Goal: Task Accomplishment & Management: Manage account settings

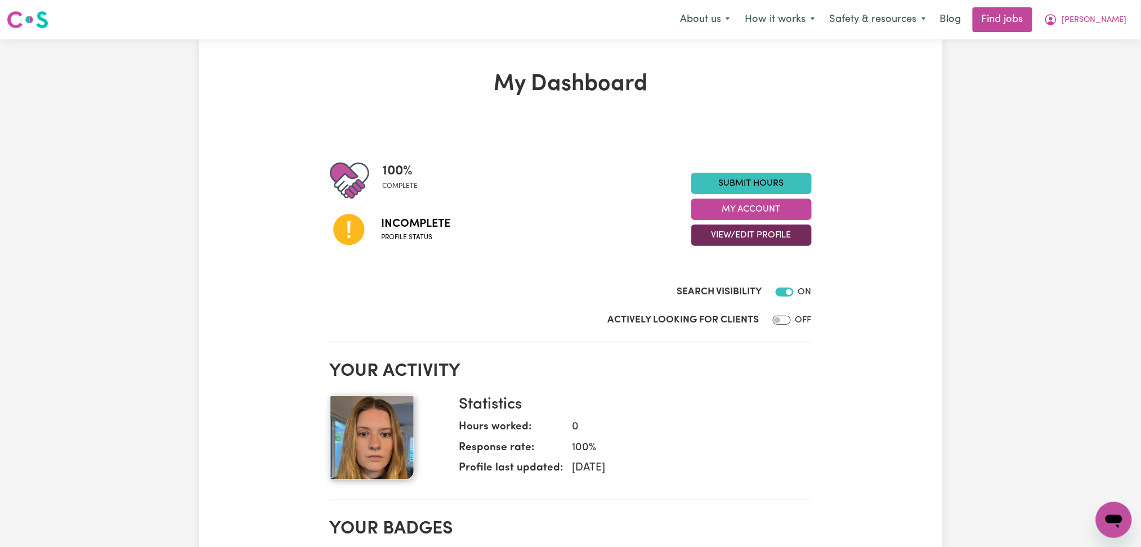
click at [747, 243] on button "View/Edit Profile" at bounding box center [751, 235] width 120 height 21
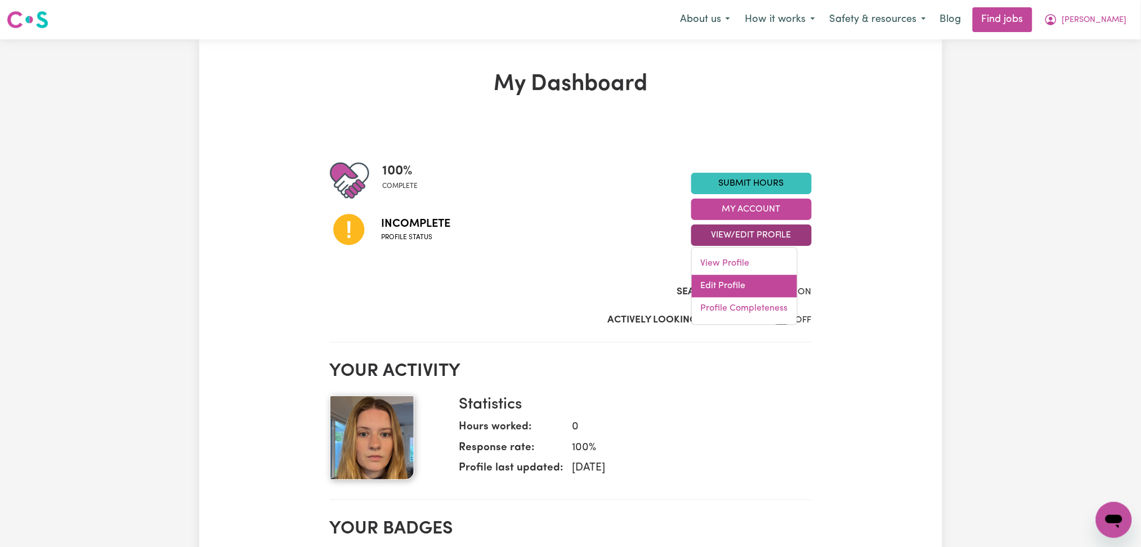
click at [737, 290] on link "Edit Profile" at bounding box center [744, 286] width 105 height 23
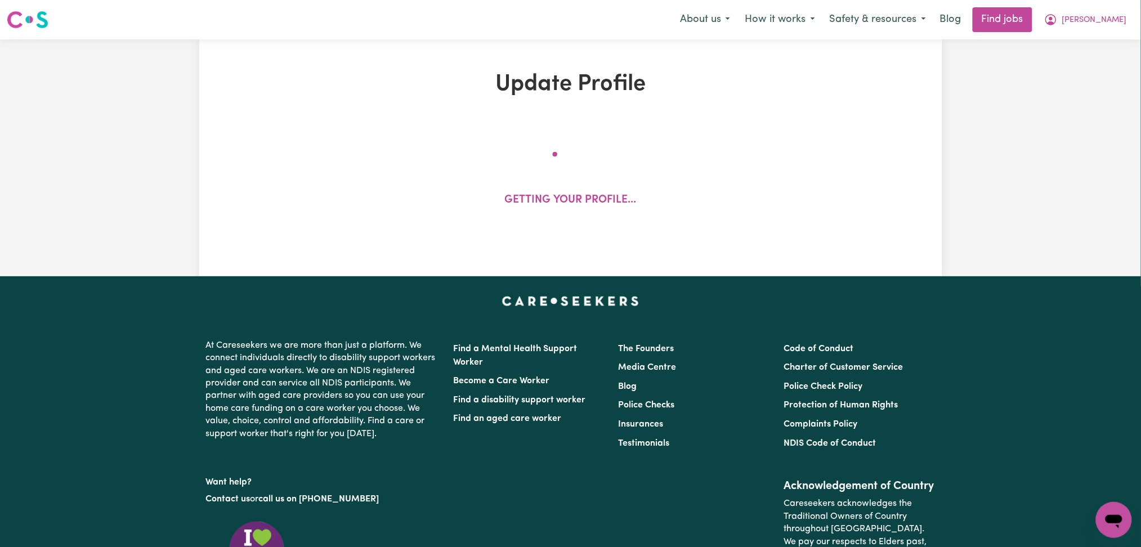
select select "[DEMOGRAPHIC_DATA] Citizen"
select select "Studying a healthcare related degree or qualification"
select select "60"
select select "85"
select select "115"
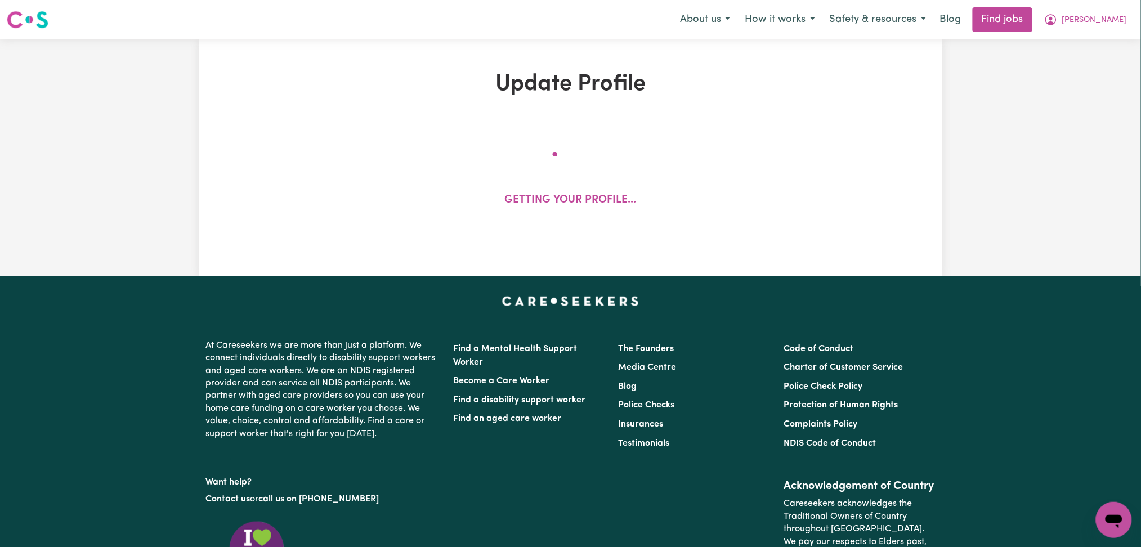
select select "135"
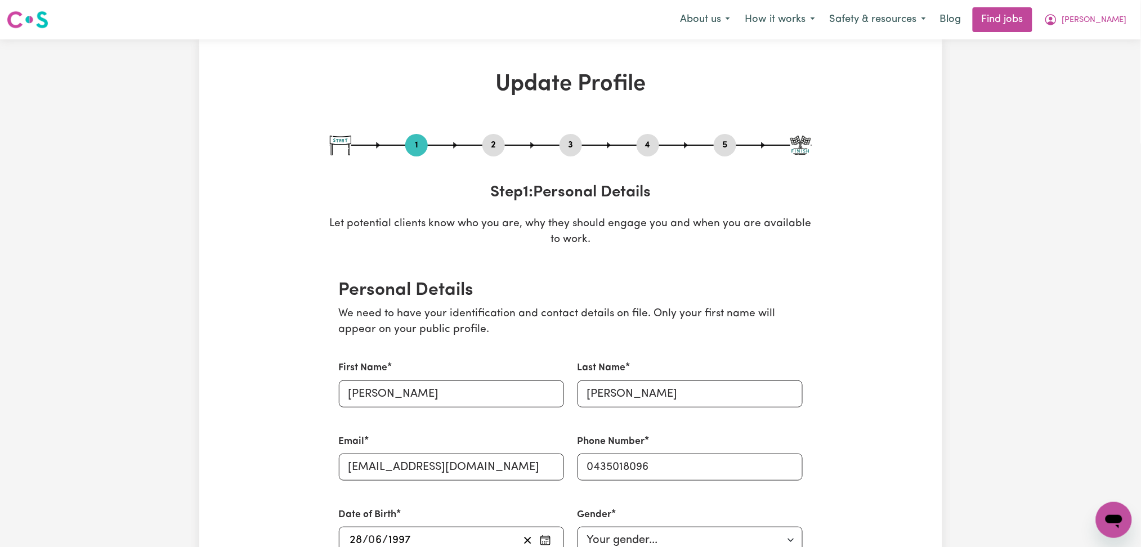
drag, startPoint x: 640, startPoint y: 147, endPoint x: 592, endPoint y: 182, distance: 59.2
click at [640, 147] on button "4" at bounding box center [648, 145] width 23 height 15
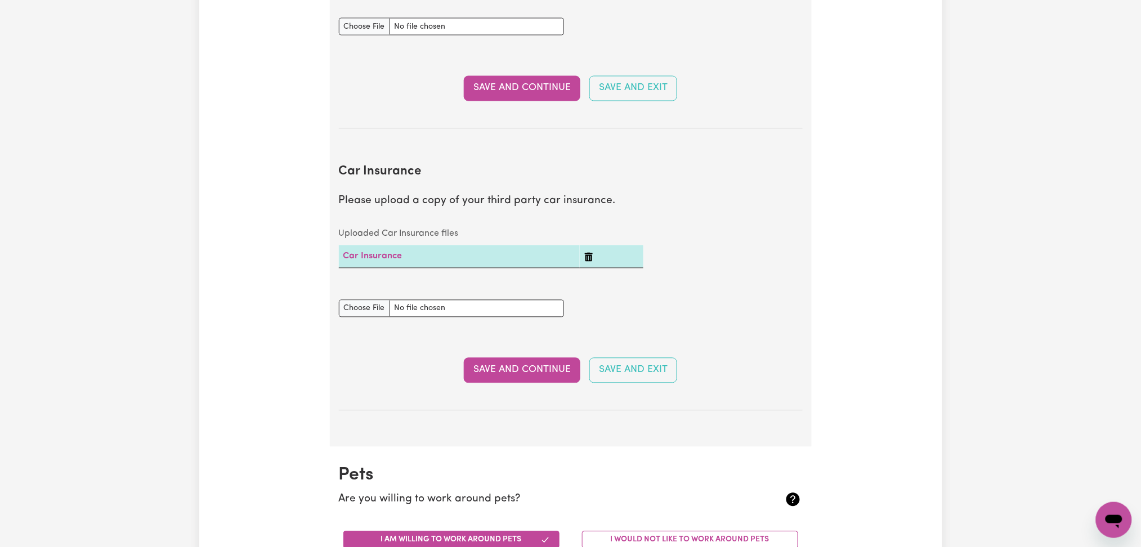
scroll to position [538, 0]
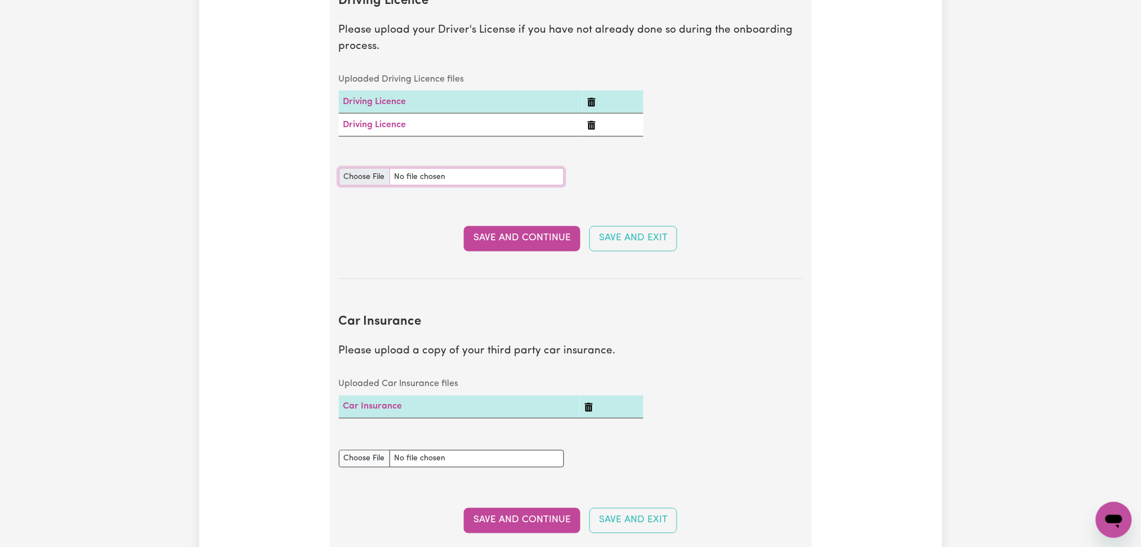
click at [382, 173] on input "Driving Licence document" at bounding box center [451, 176] width 225 height 17
type input "C:\fakepath\[PERSON_NAME] DL.pdf"
click at [532, 233] on button "Save and Continue" at bounding box center [522, 238] width 117 height 25
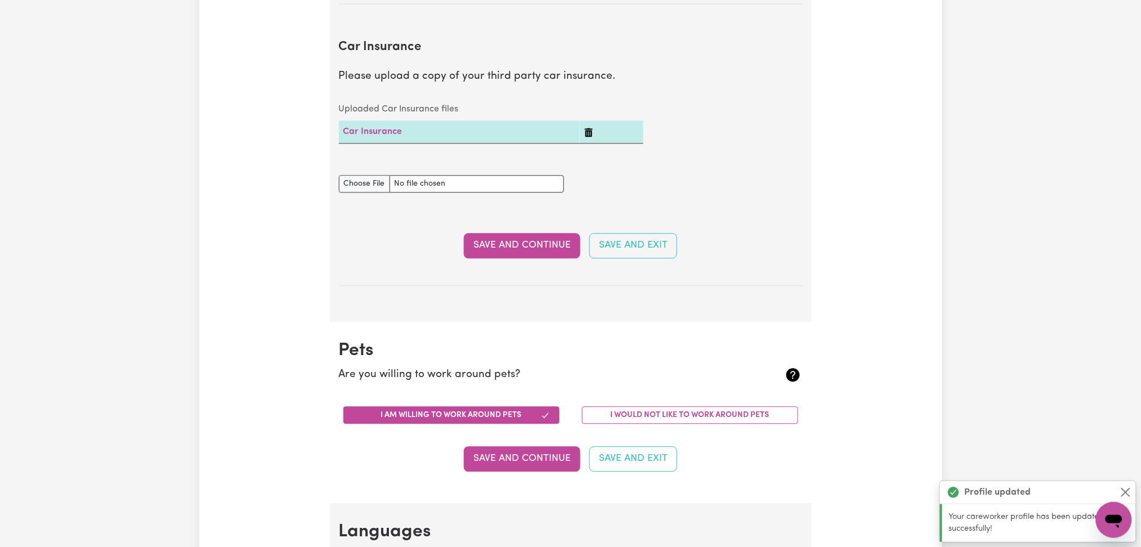
scroll to position [859, 0]
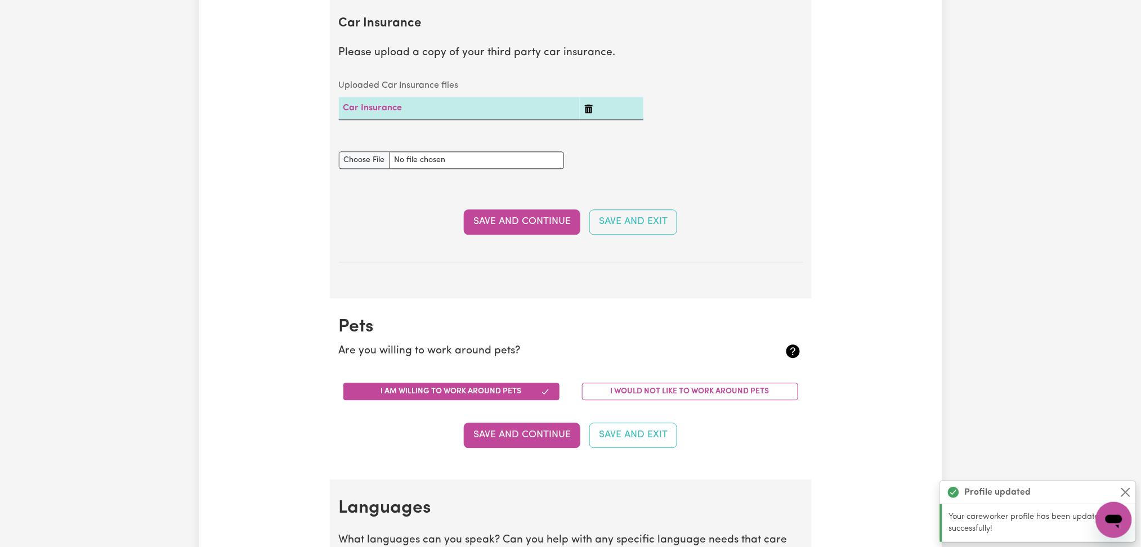
click at [364, 172] on div "Car Insurance document" at bounding box center [451, 160] width 239 height 44
click at [364, 169] on input "Car Insurance document" at bounding box center [451, 159] width 225 height 17
type input "C:\fakepath\[PERSON_NAME] CTP 11032026.pdf"
click at [520, 227] on button "Save and Continue" at bounding box center [522, 221] width 117 height 25
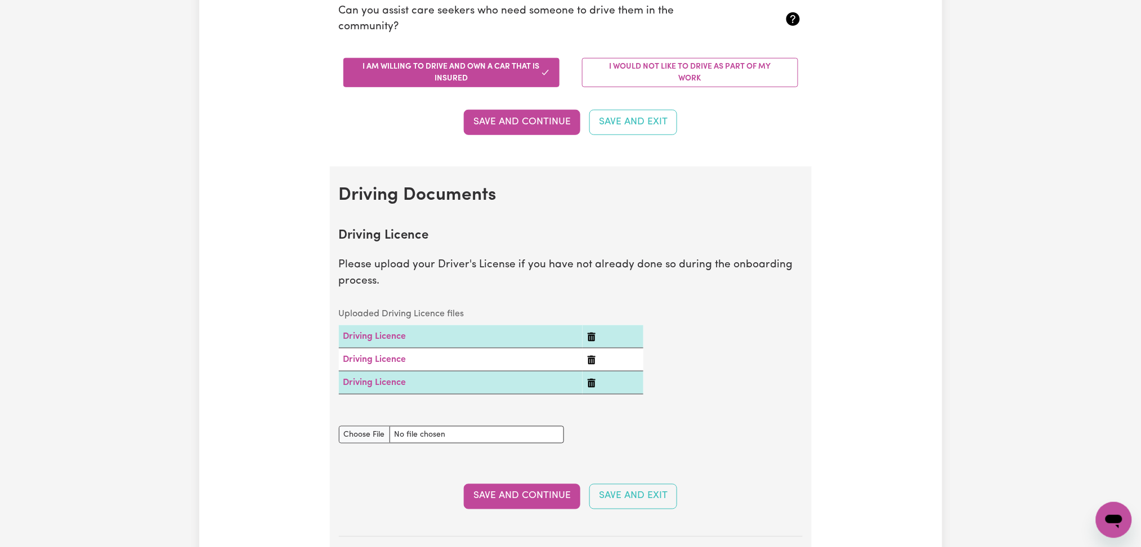
scroll to position [0, 0]
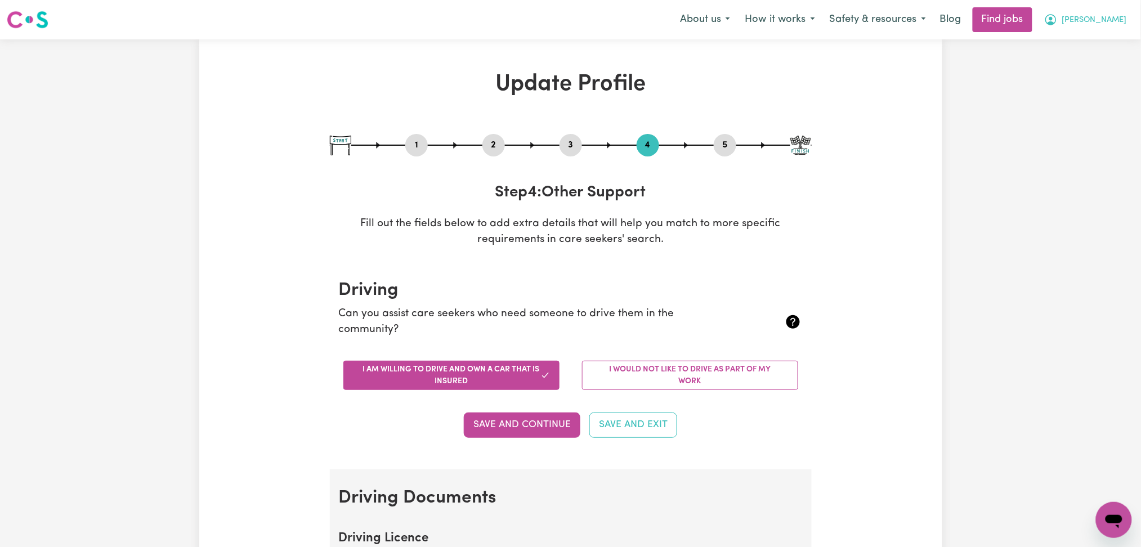
click at [1118, 24] on span "[PERSON_NAME]" at bounding box center [1094, 20] width 65 height 12
click at [1094, 82] on link "Logout" at bounding box center [1089, 85] width 89 height 21
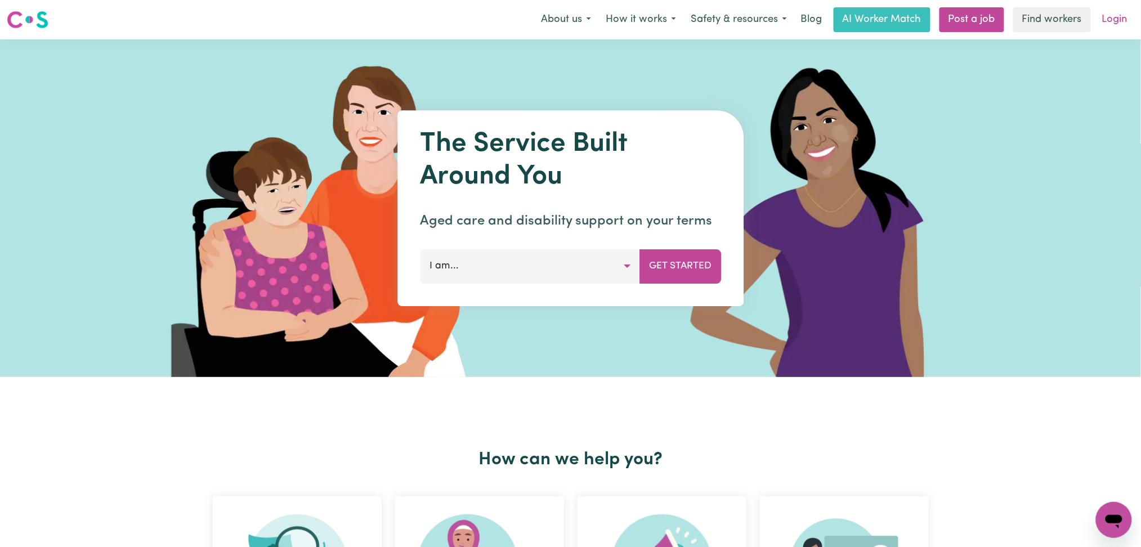
click at [1123, 23] on link "Login" at bounding box center [1114, 19] width 39 height 25
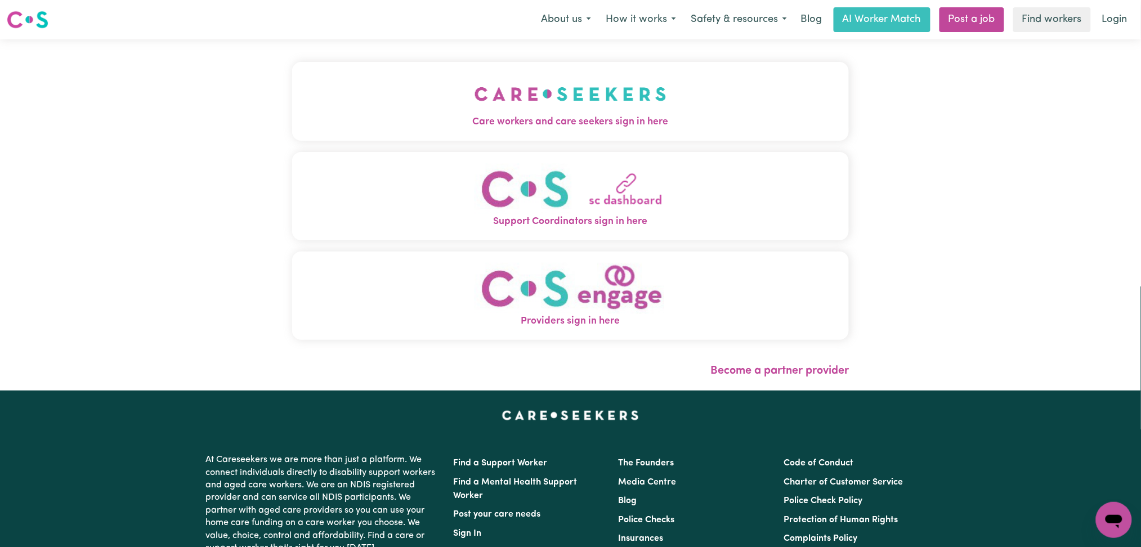
click at [553, 117] on span "Care workers and care seekers sign in here" at bounding box center [570, 122] width 557 height 15
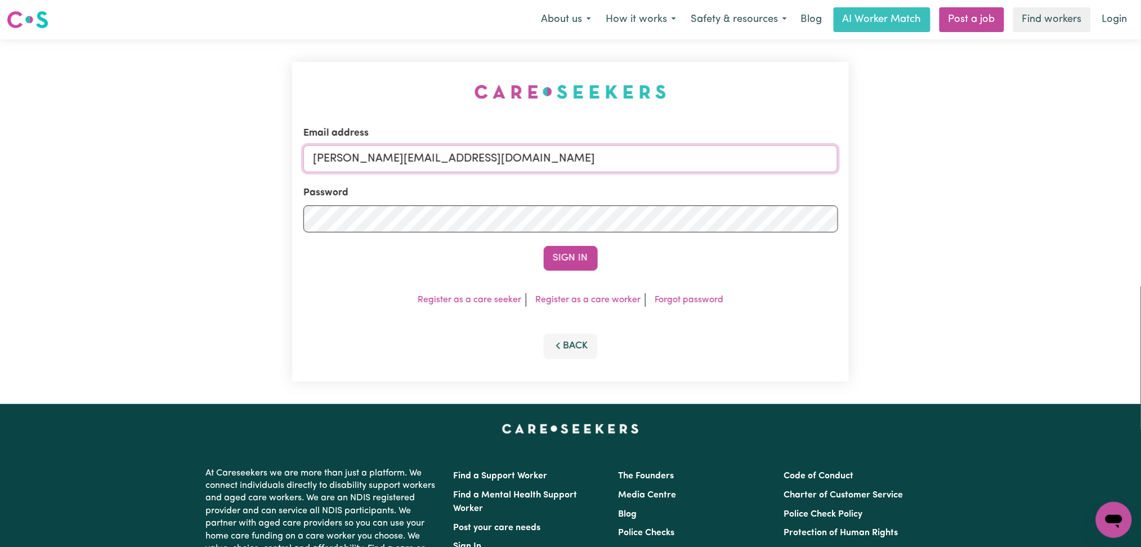
click at [429, 170] on input "[PERSON_NAME][EMAIL_ADDRESS][DOMAIN_NAME]" at bounding box center [570, 158] width 535 height 27
drag, startPoint x: 371, startPoint y: 161, endPoint x: 746, endPoint y: 192, distance: 376.7
click at [746, 192] on form "Email address Superuser~[EMAIL_ADDRESS][DOMAIN_NAME] Password Sign In" at bounding box center [570, 198] width 535 height 145
type input "Superuser~[EMAIL_ADDRESS][DOMAIN_NAME]"
click at [580, 260] on button "Sign In" at bounding box center [571, 258] width 54 height 25
